Goal: Information Seeking & Learning: Compare options

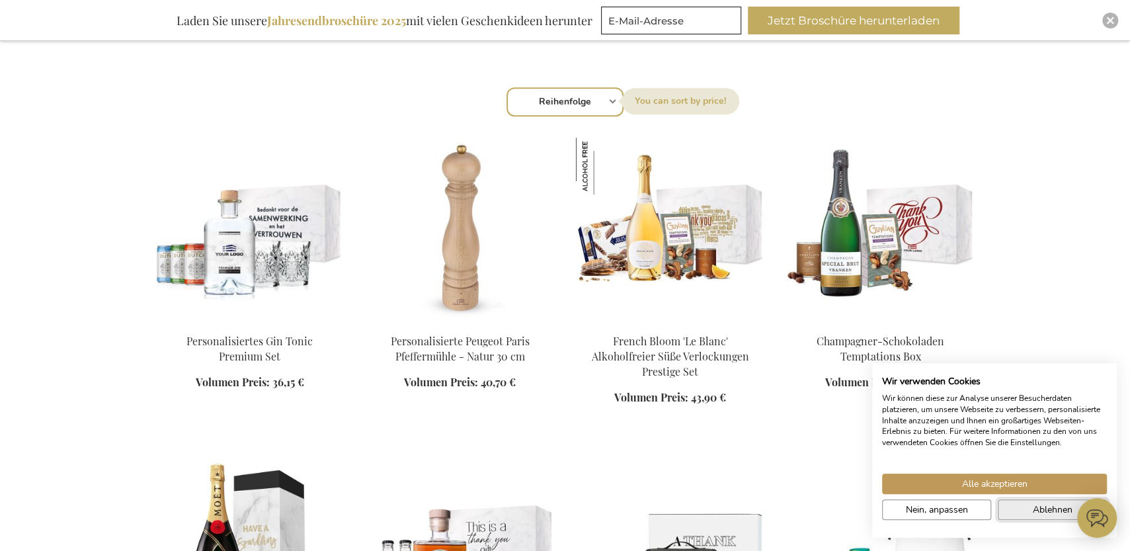
click at [1059, 508] on span "Ablehnen" at bounding box center [1053, 509] width 40 height 14
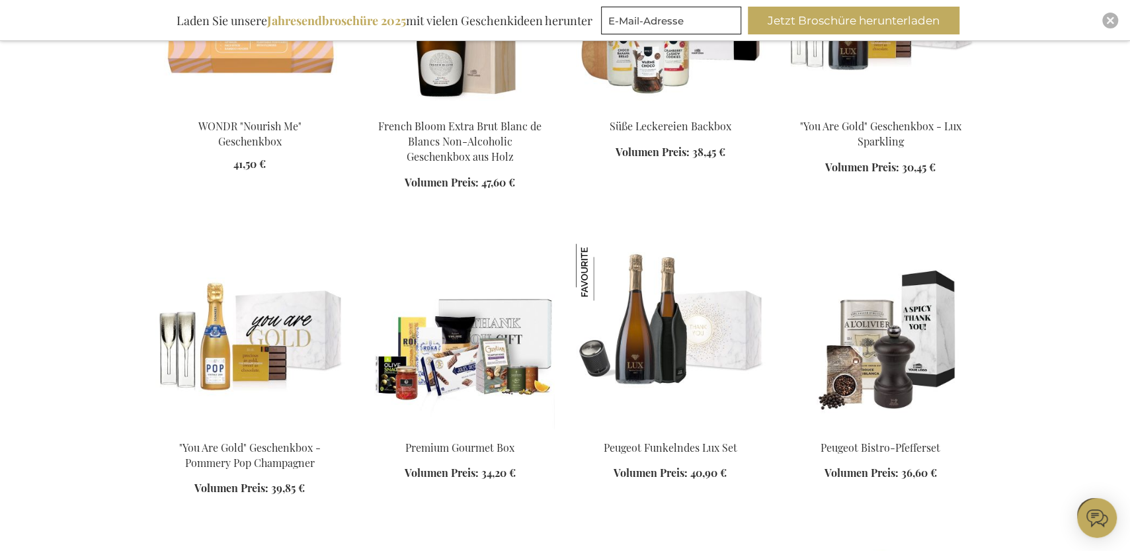
scroll to position [1309, 0]
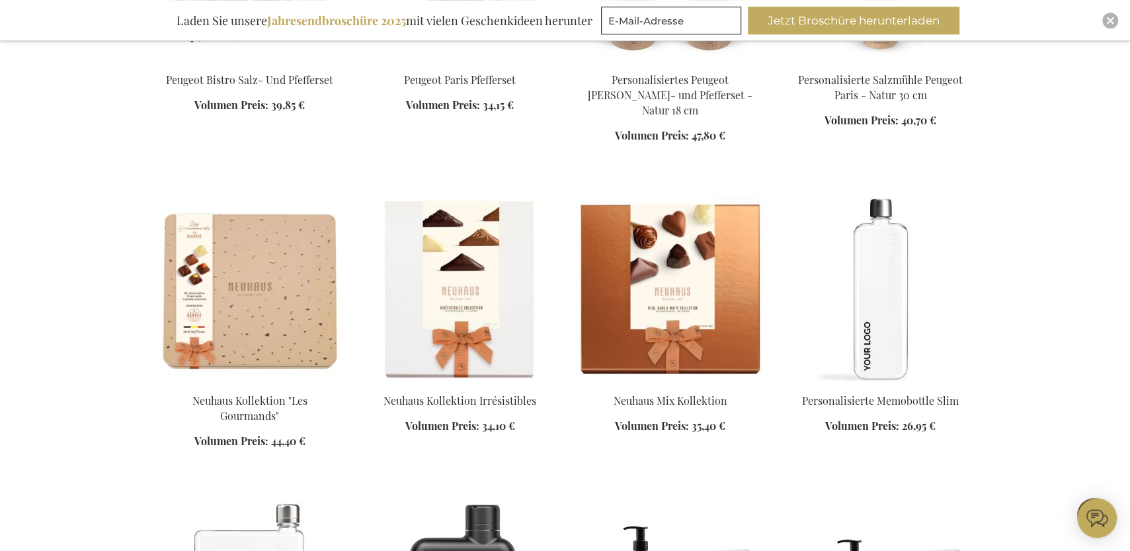
scroll to position [1963, 0]
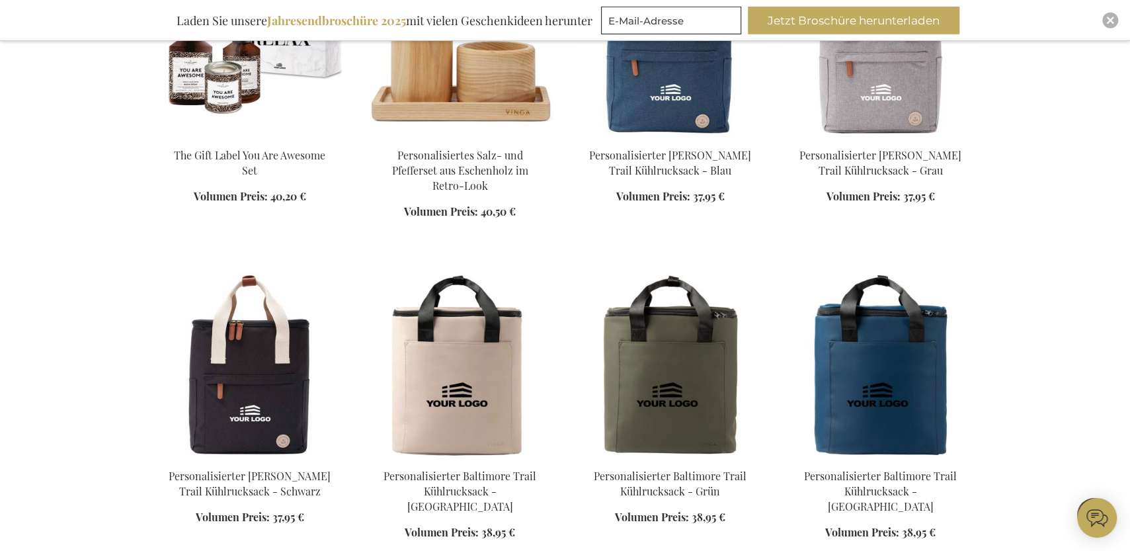
scroll to position [2909, 0]
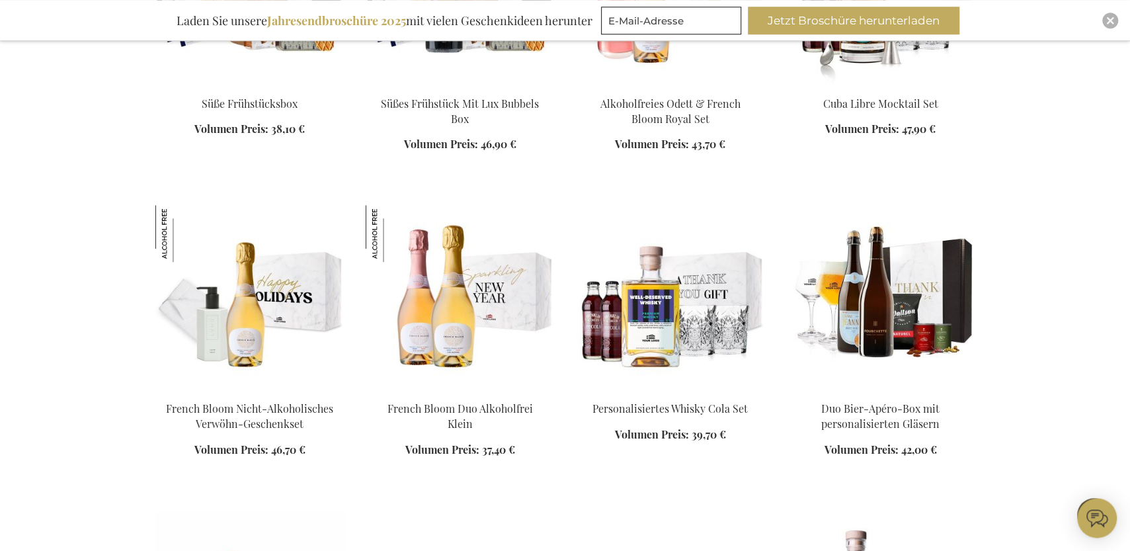
scroll to position [4145, 0]
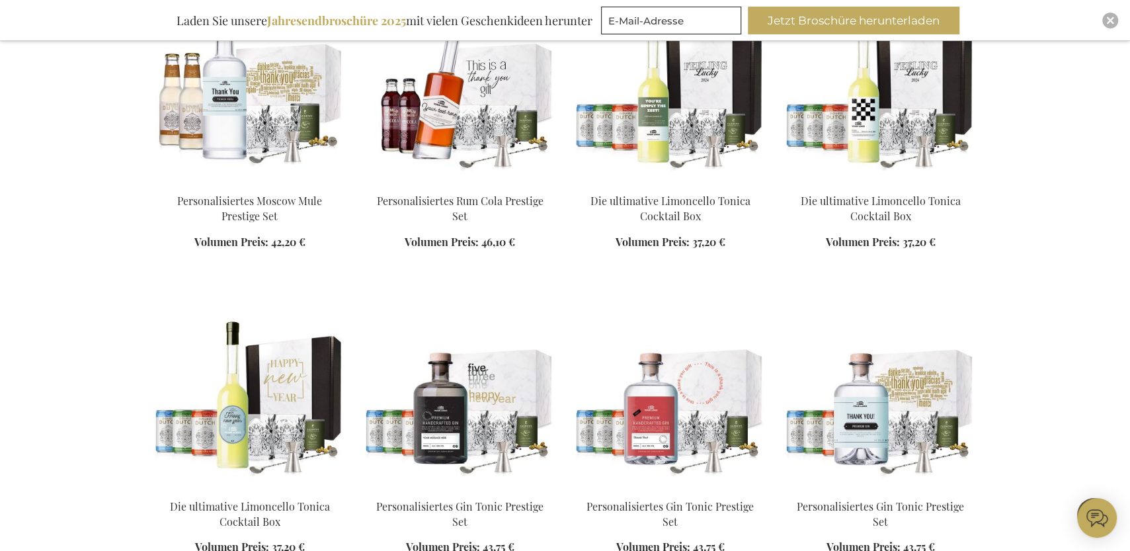
scroll to position [5018, 0]
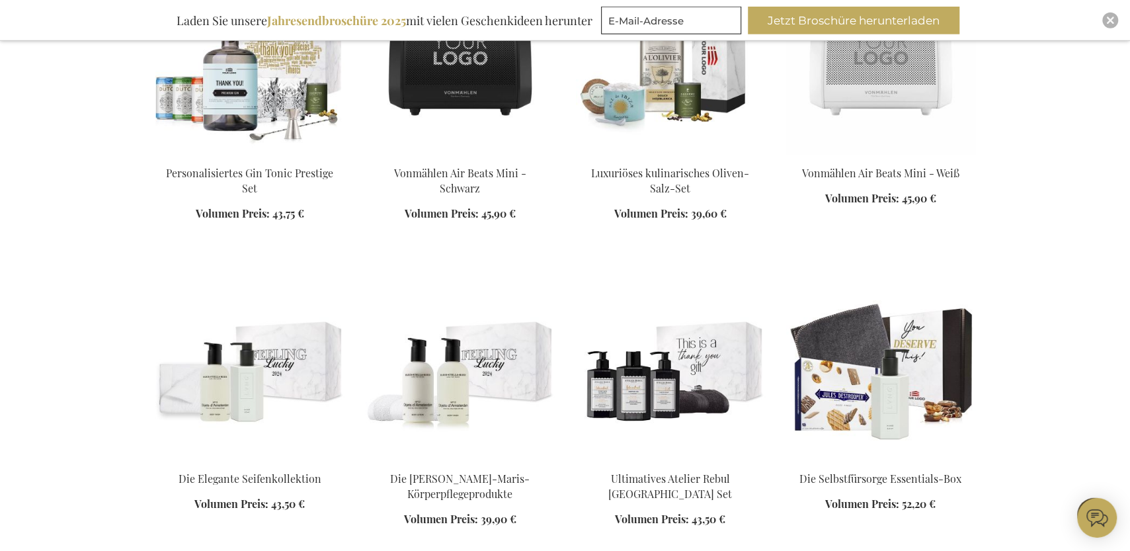
scroll to position [5672, 0]
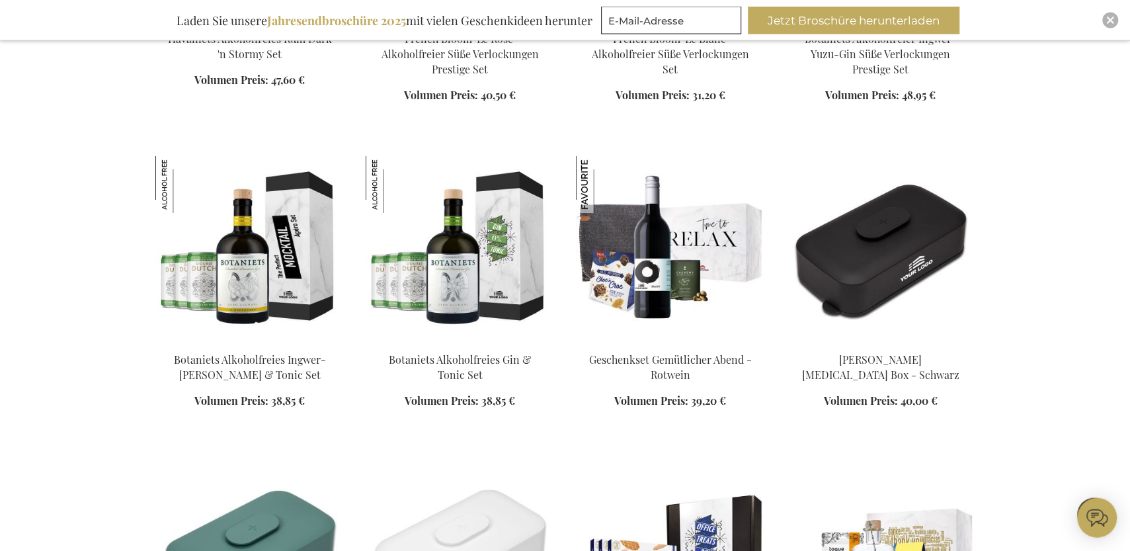
scroll to position [6617, 0]
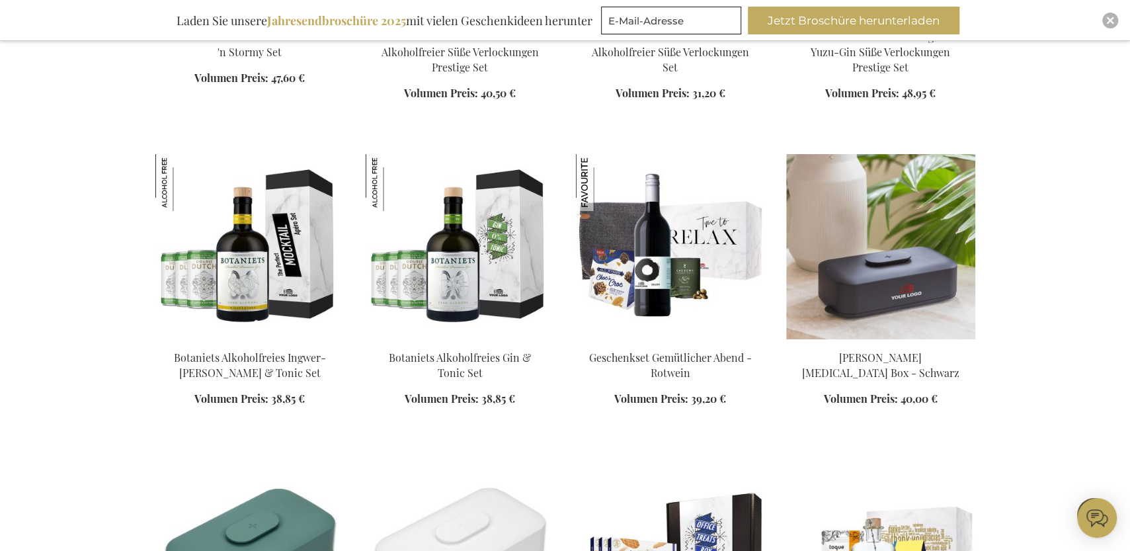
click at [890, 260] on img at bounding box center [880, 246] width 189 height 185
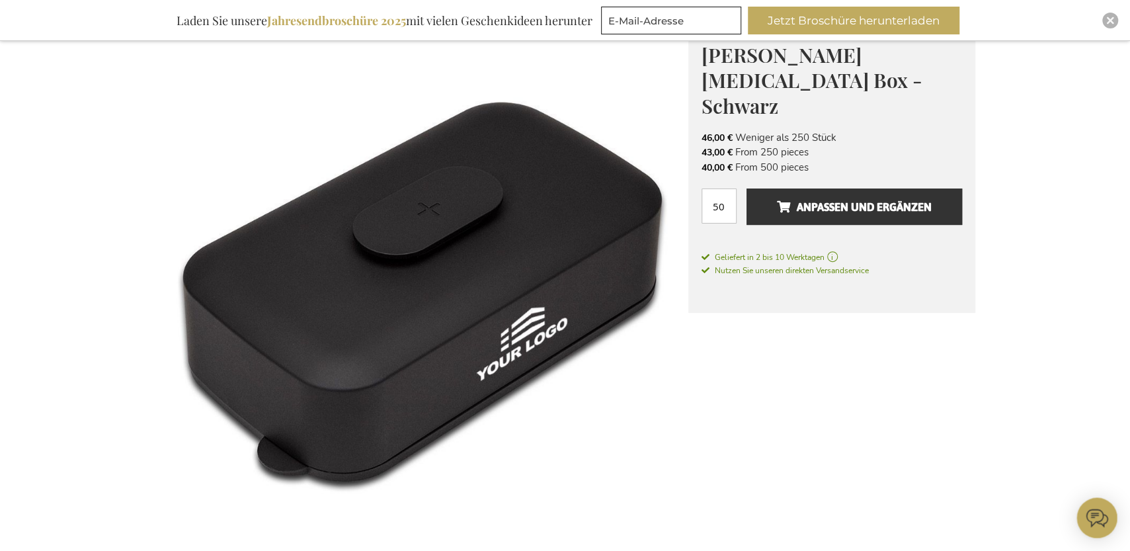
scroll to position [126, 0]
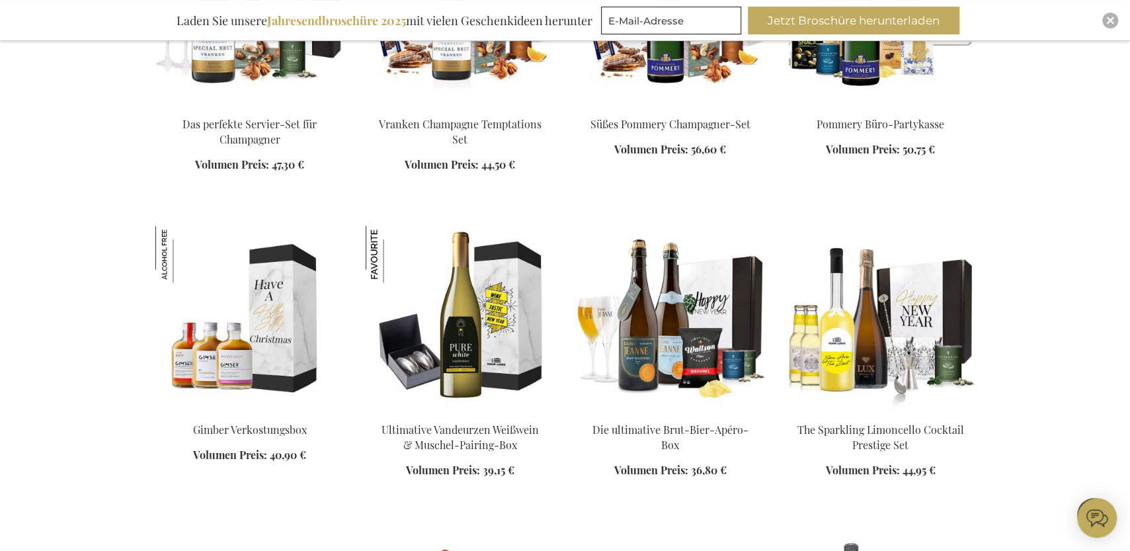
scroll to position [2012, 0]
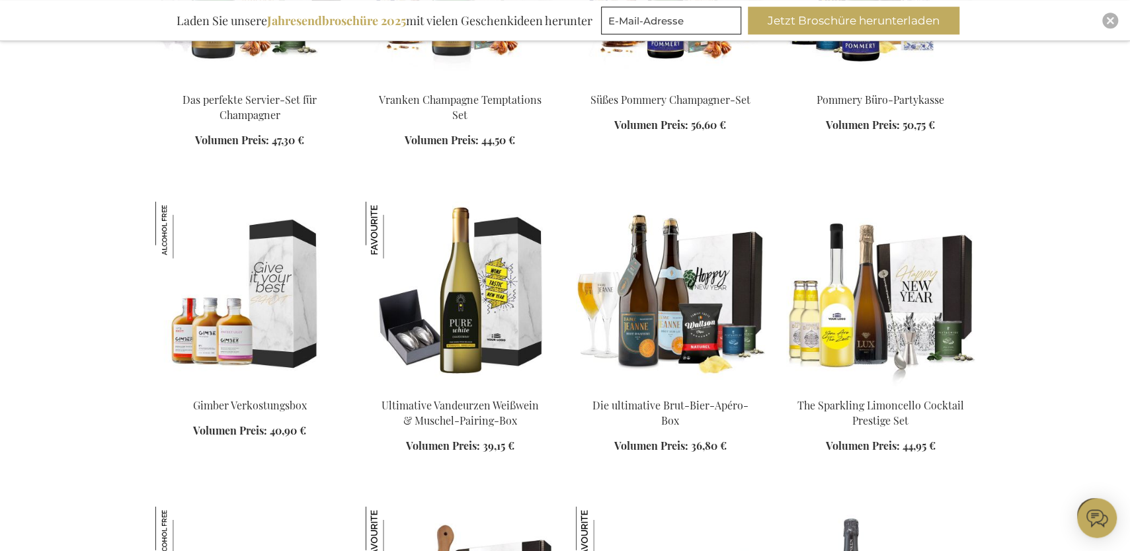
click at [222, 351] on img at bounding box center [249, 293] width 189 height 185
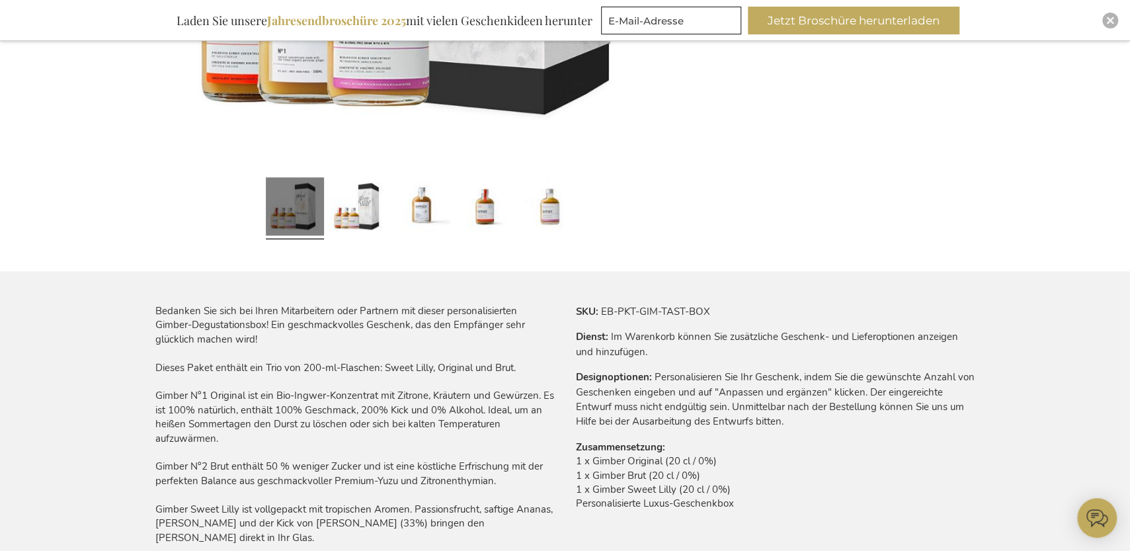
scroll to position [145, 0]
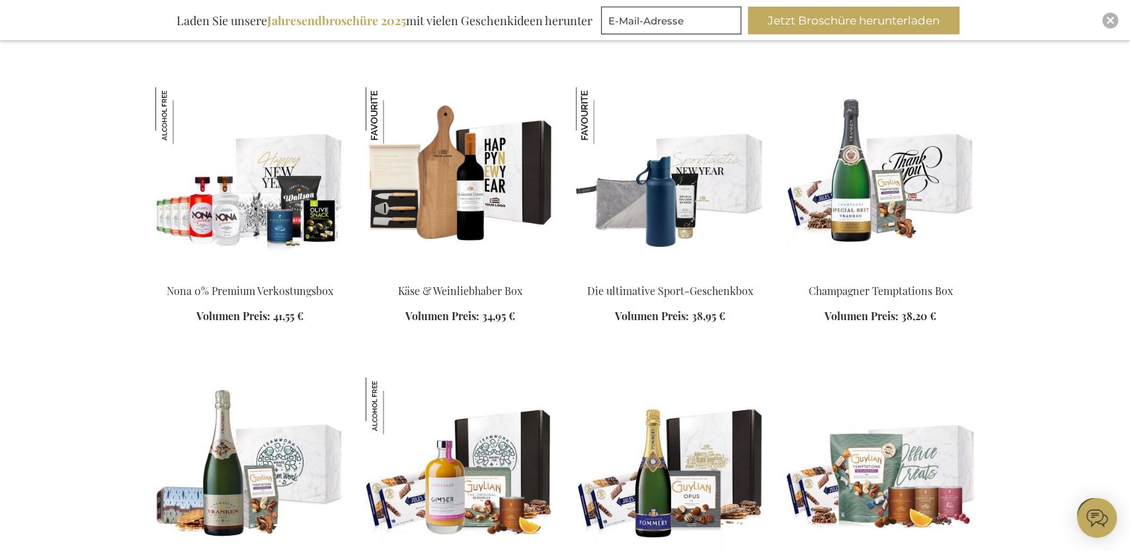
click at [280, 204] on img at bounding box center [249, 179] width 189 height 185
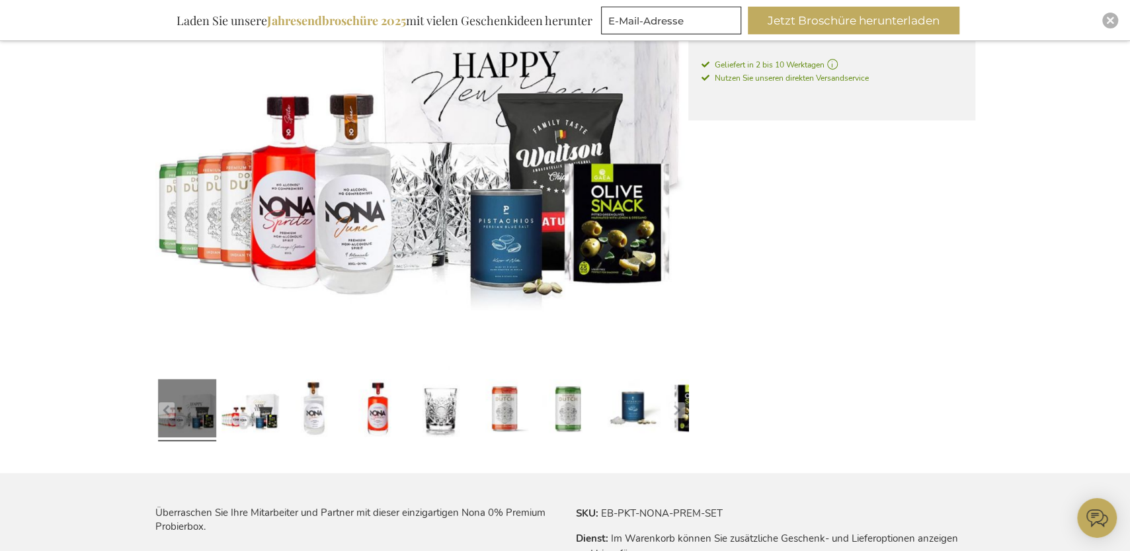
scroll to position [375, 0]
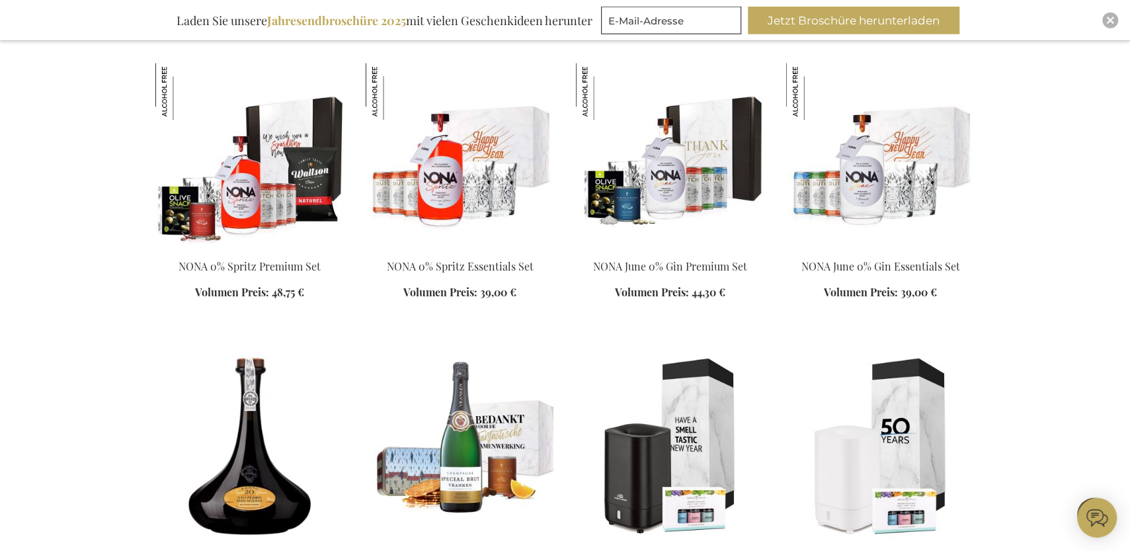
scroll to position [1300, 0]
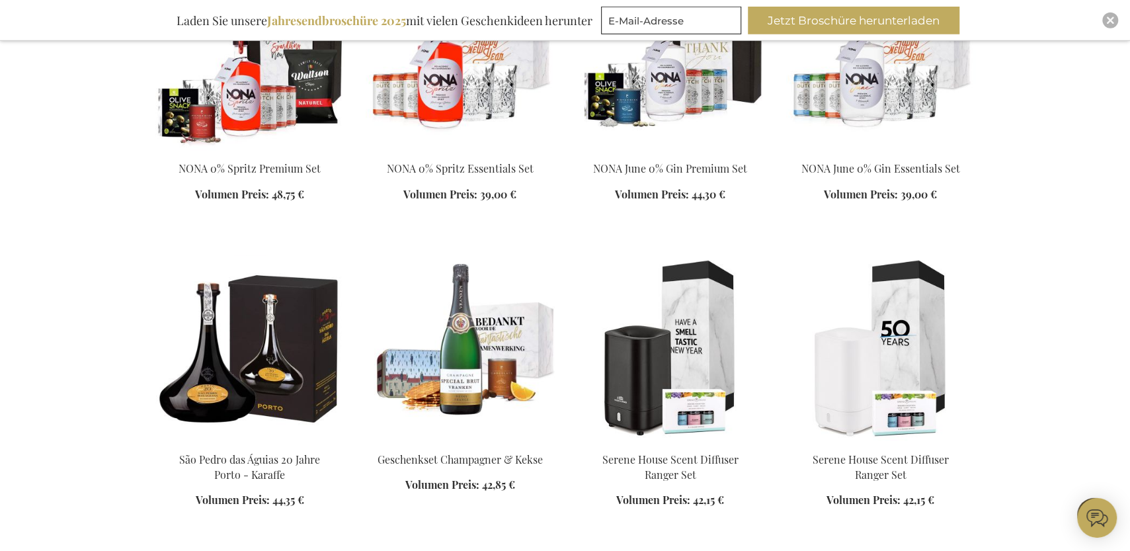
click at [276, 375] on img at bounding box center [249, 348] width 189 height 185
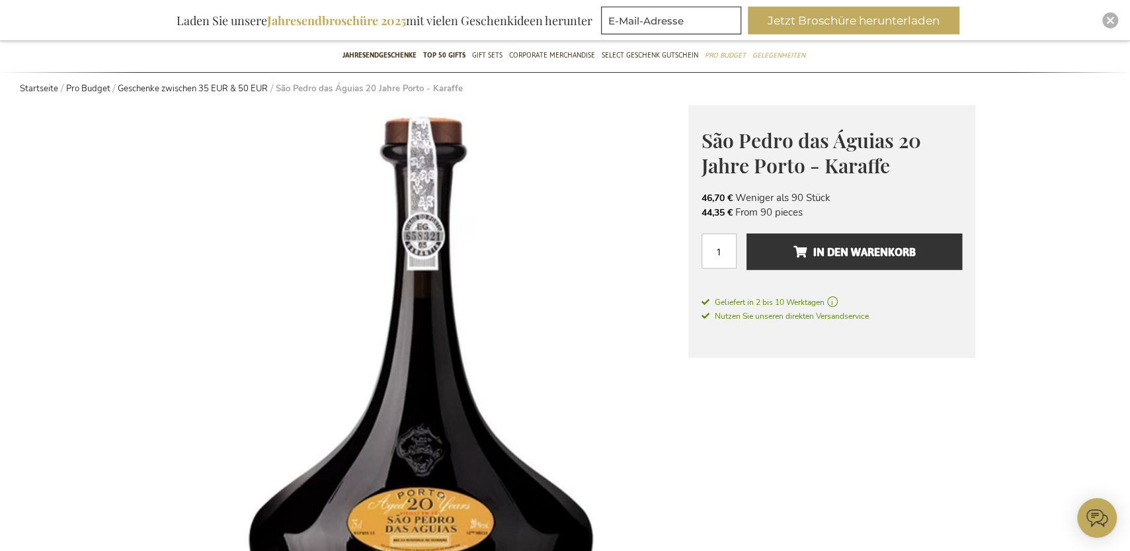
scroll to position [73, 0]
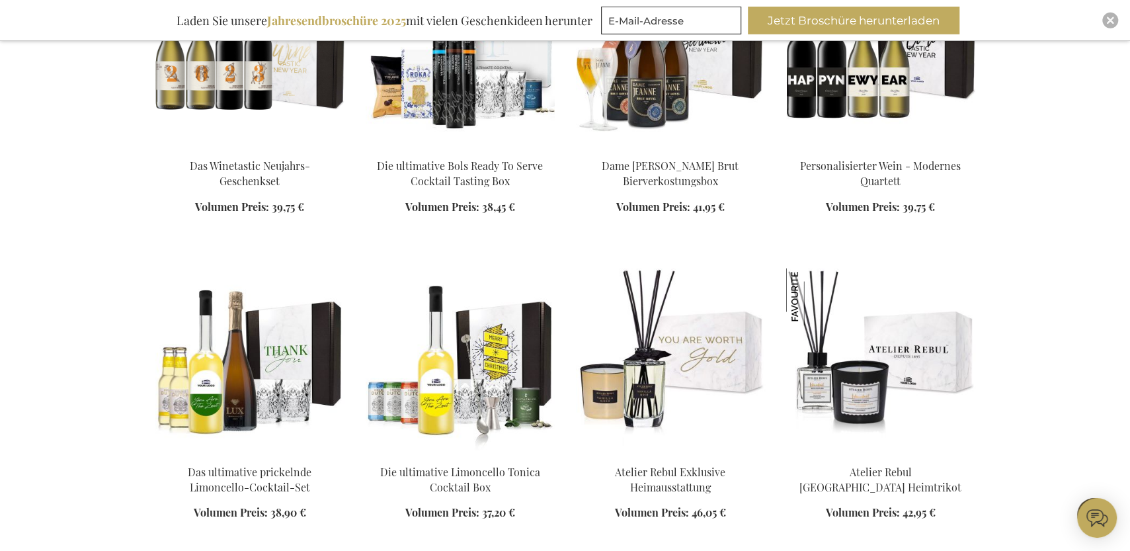
scroll to position [1373, 0]
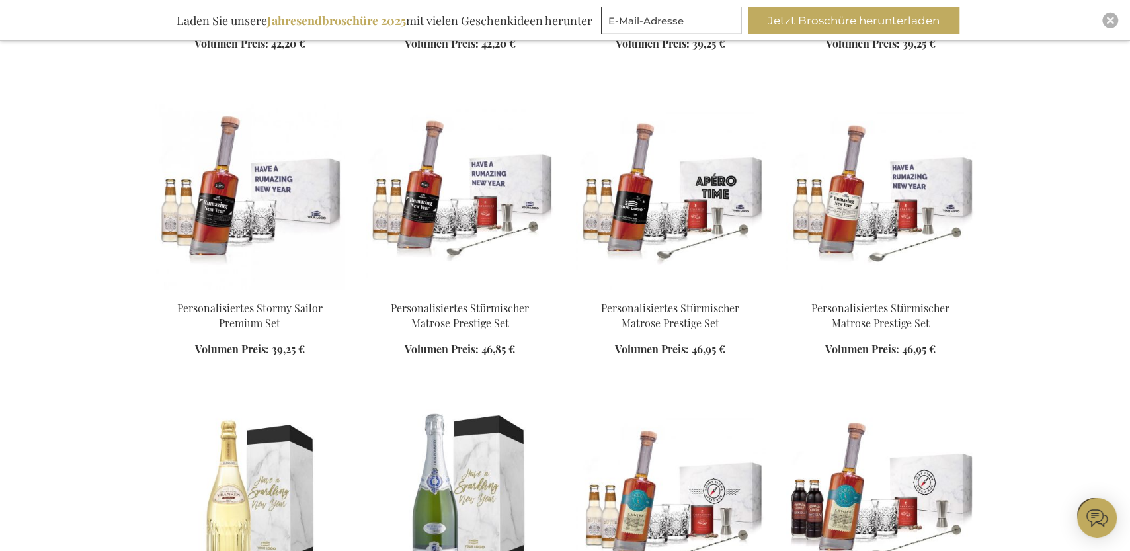
scroll to position [2464, 0]
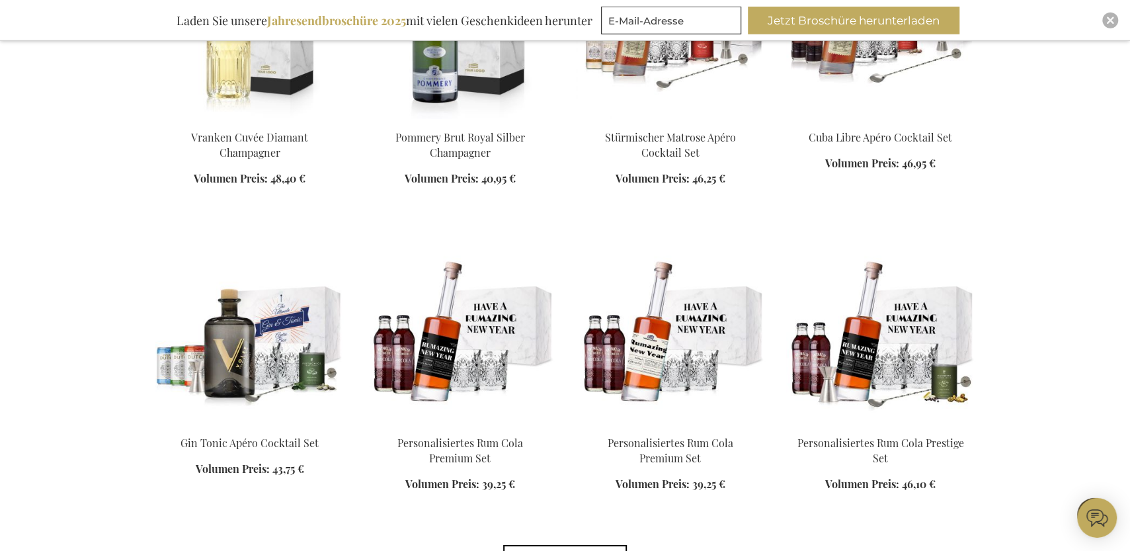
scroll to position [2900, 0]
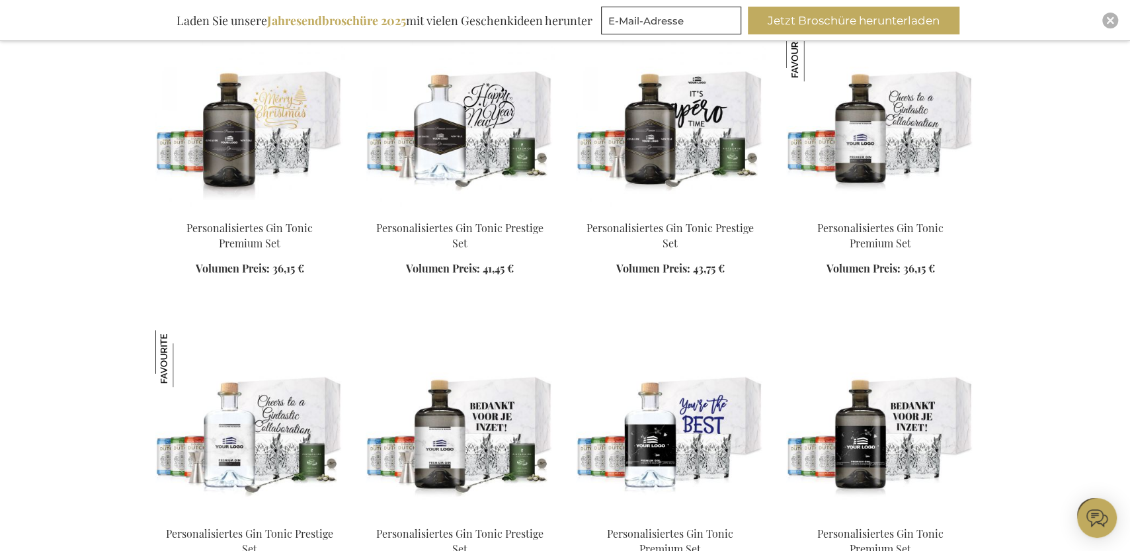
scroll to position [3700, 0]
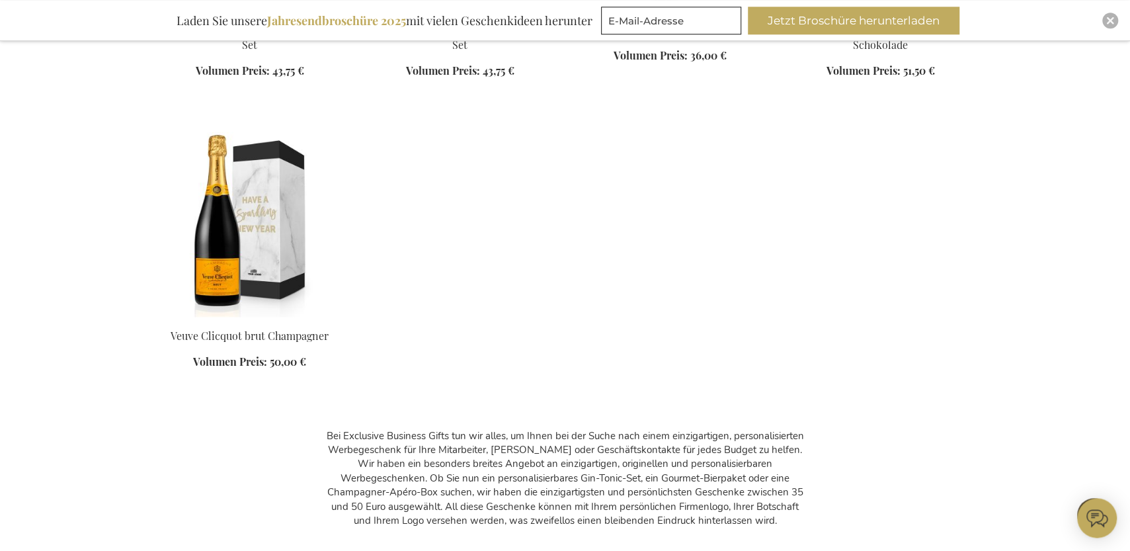
scroll to position [4864, 0]
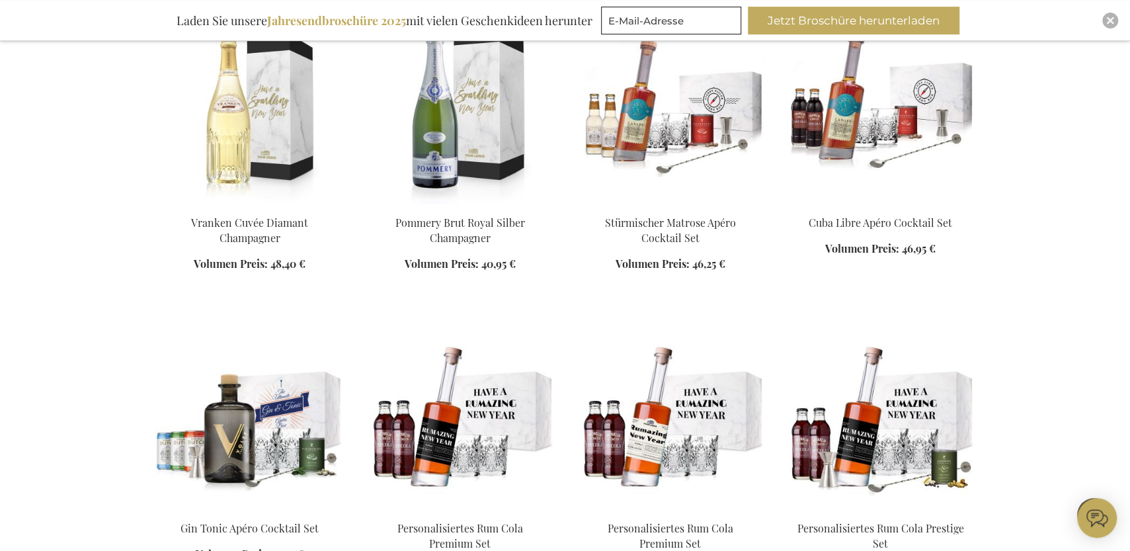
scroll to position [2537, 0]
